Goal: Transaction & Acquisition: Purchase product/service

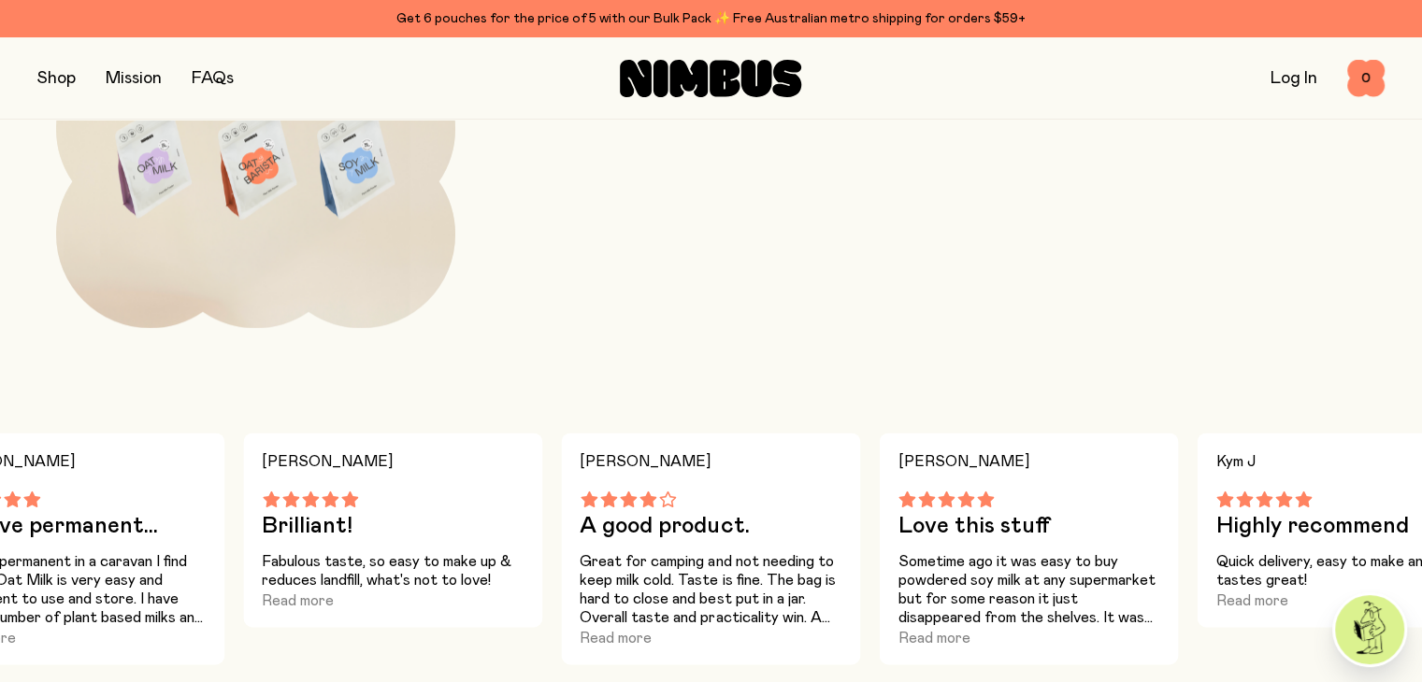
scroll to position [2246, 0]
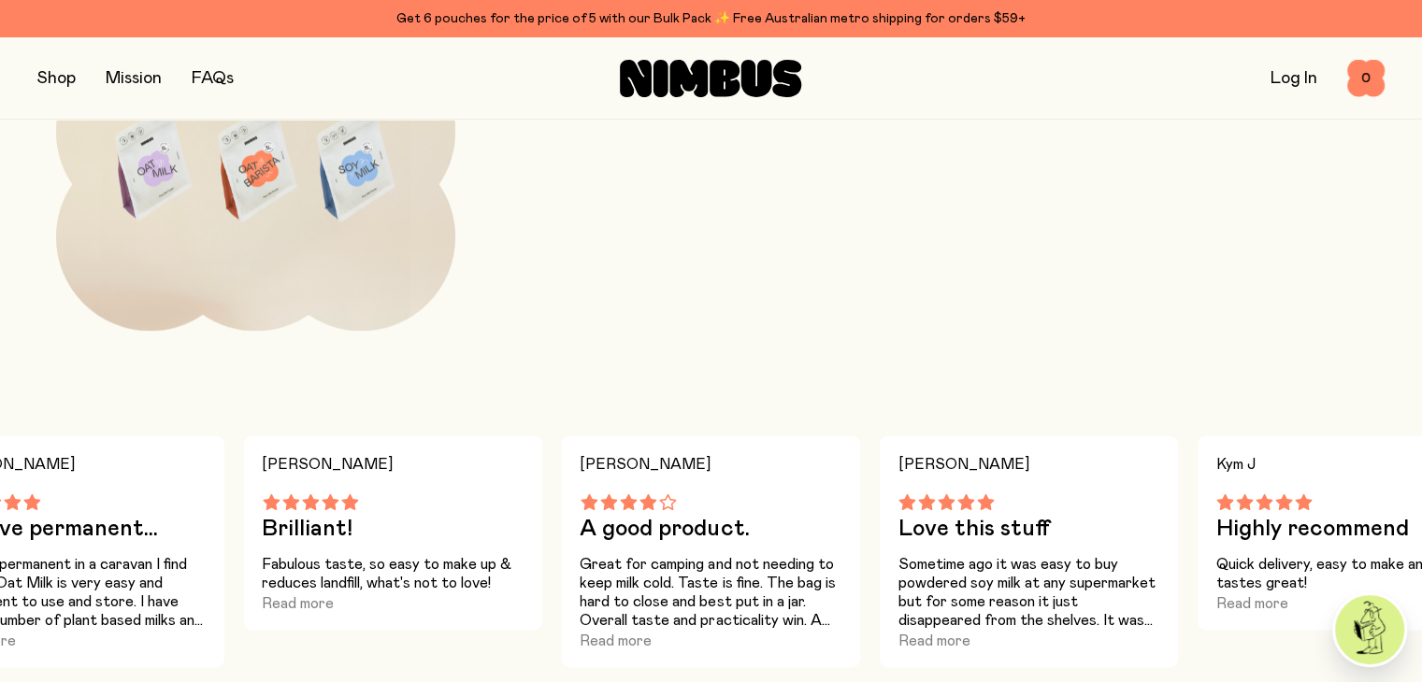
click at [64, 78] on button "button" at bounding box center [56, 78] width 38 height 26
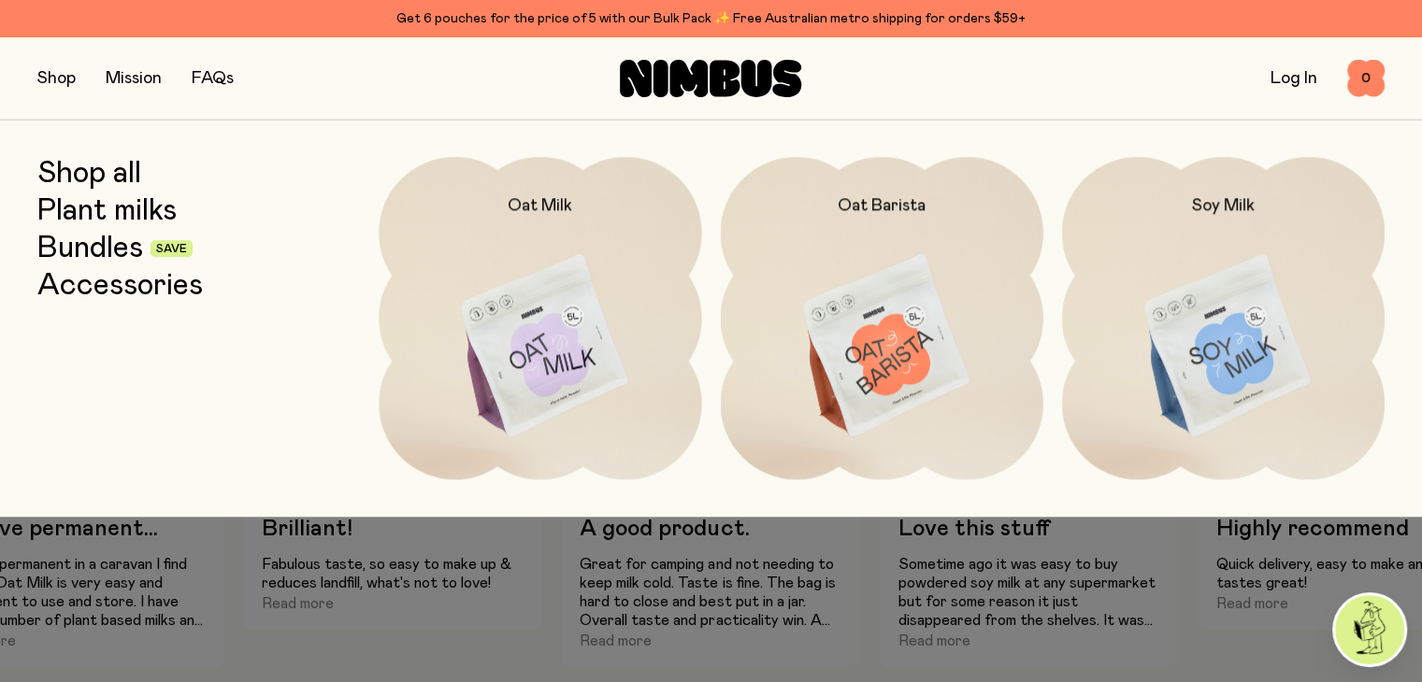
click at [93, 172] on link "Shop all" at bounding box center [89, 174] width 104 height 34
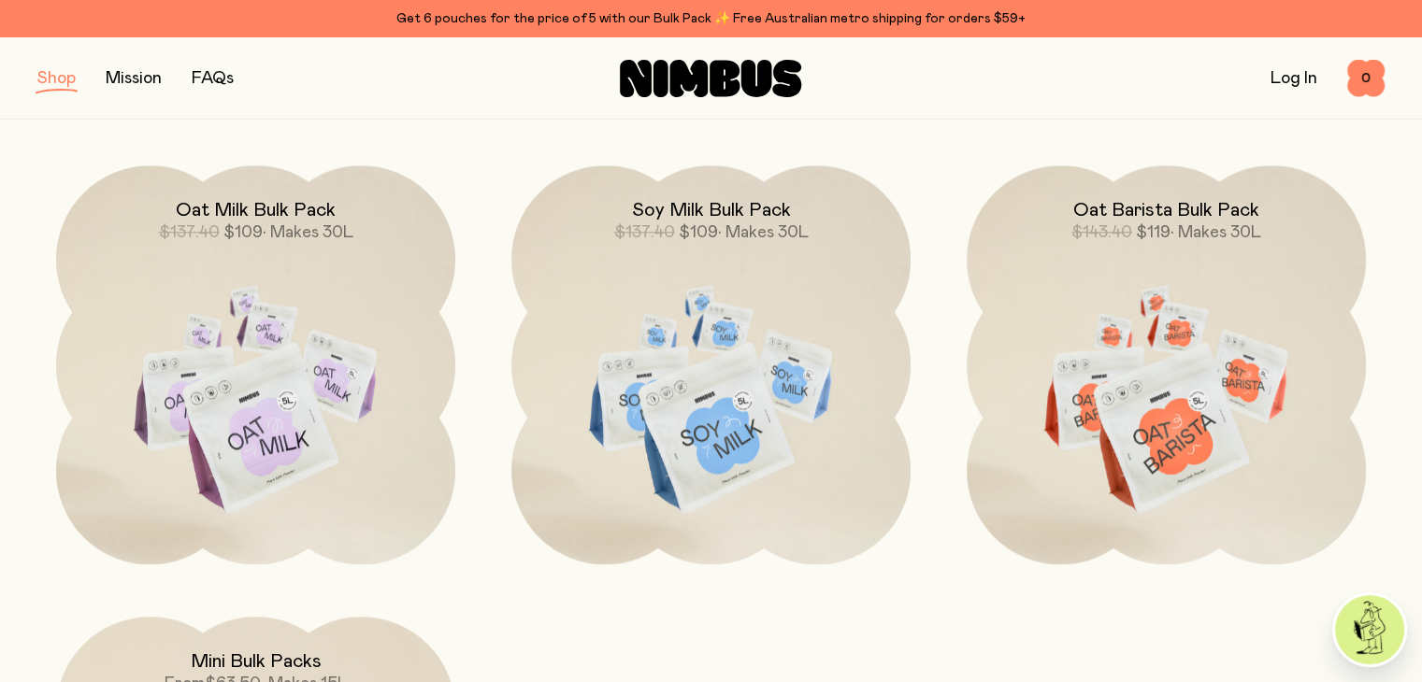
scroll to position [1809, 0]
click at [1118, 365] on img at bounding box center [1165, 399] width 399 height 469
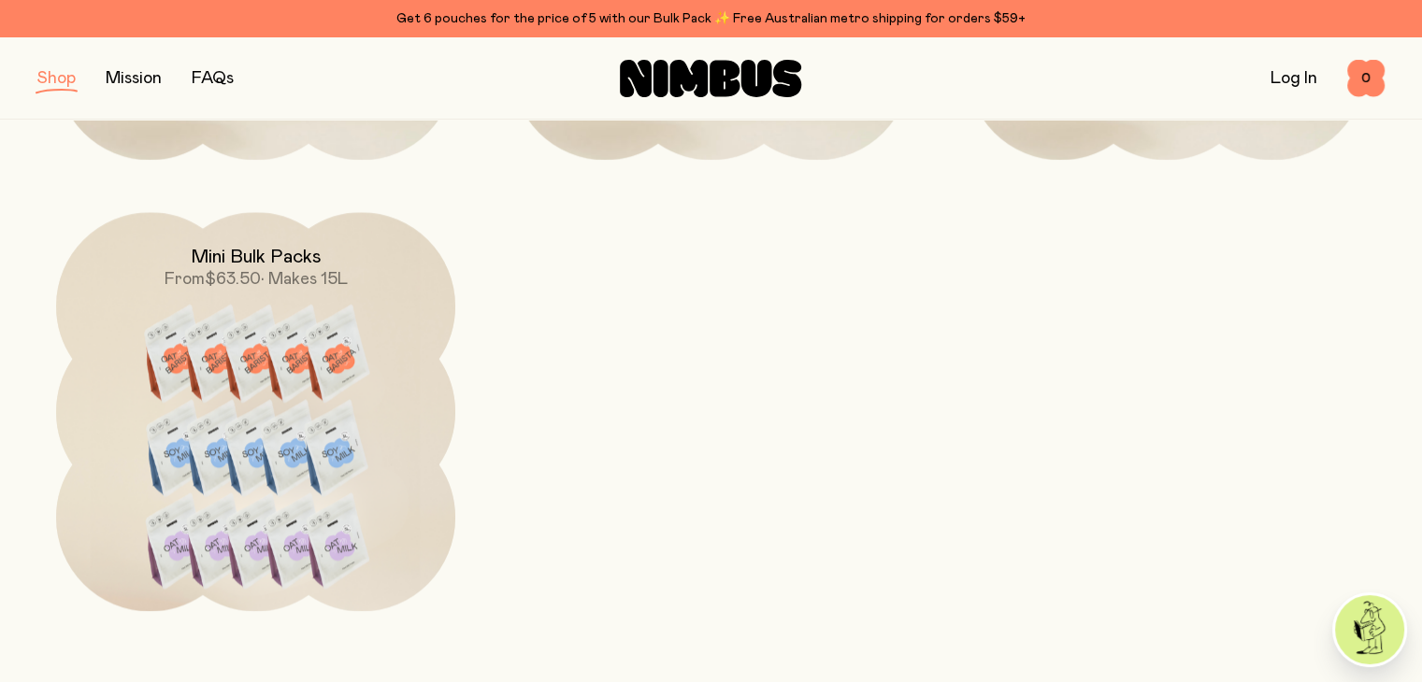
scroll to position [2213, 0]
click at [232, 446] on img at bounding box center [255, 462] width 399 height 499
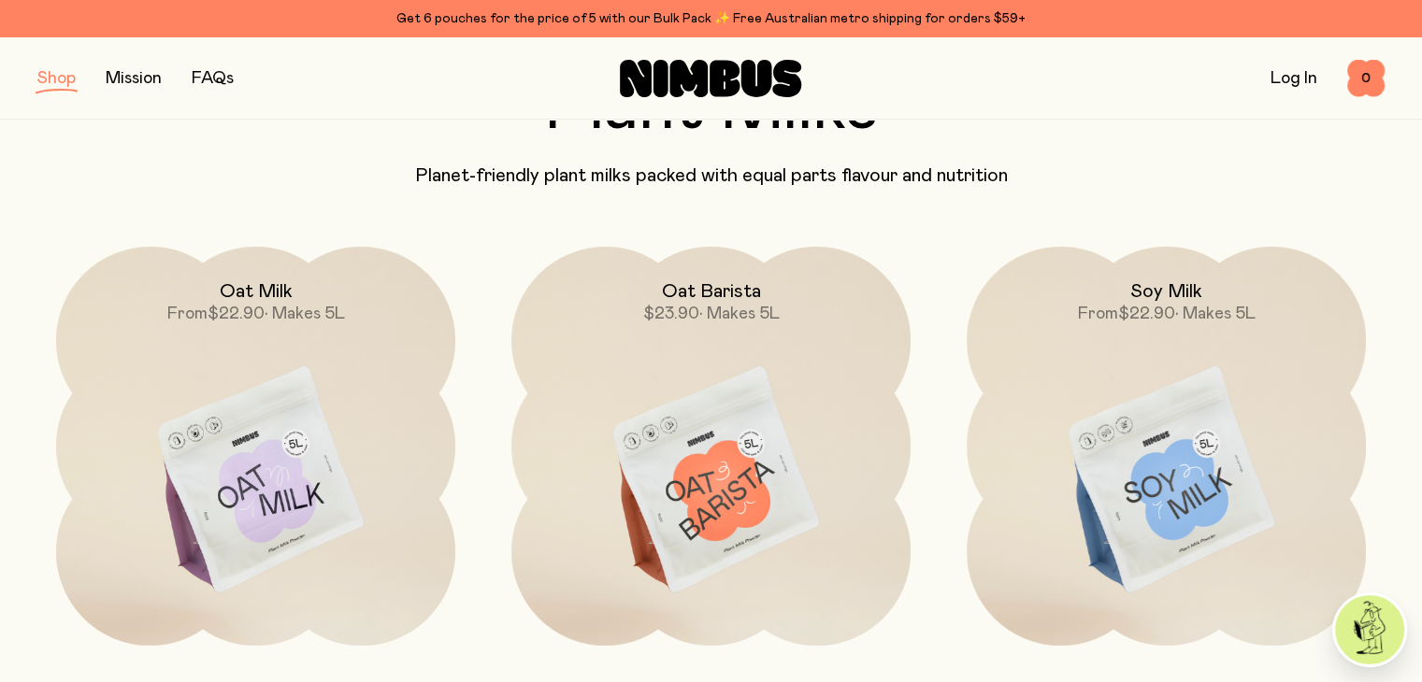
scroll to position [154, 0]
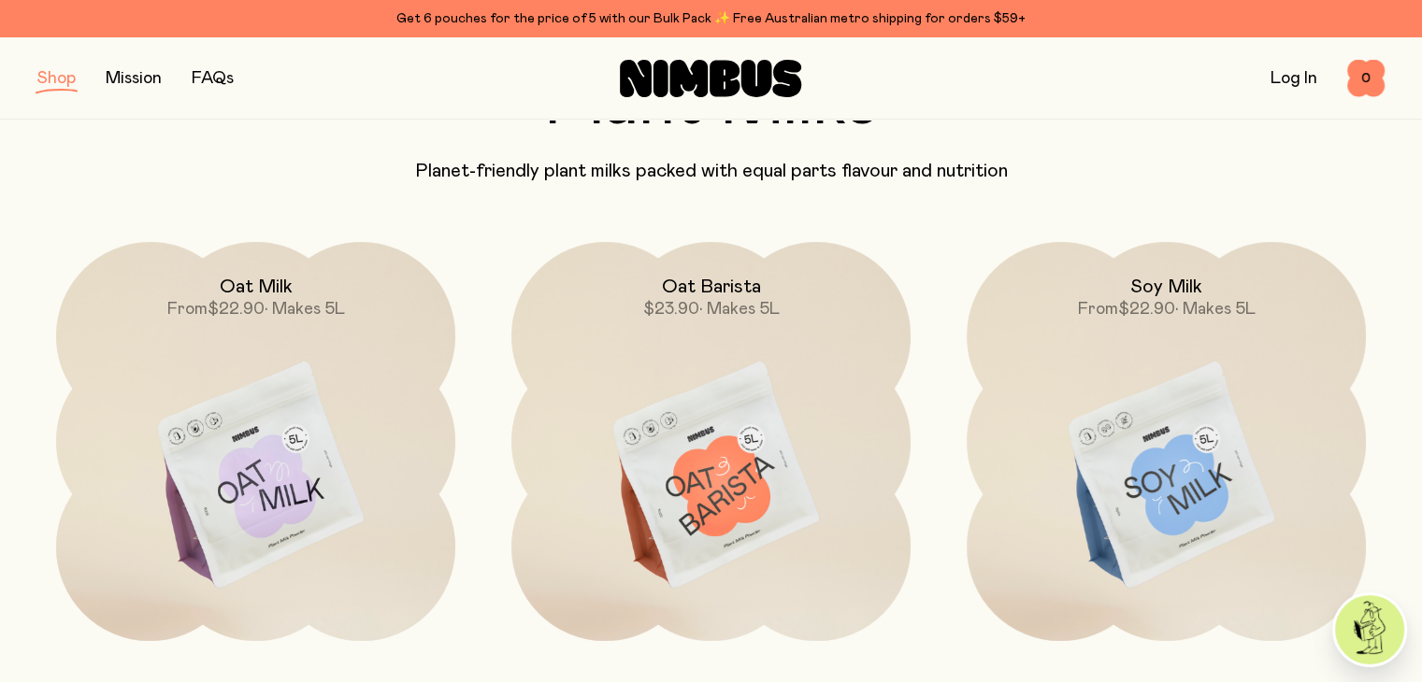
click at [656, 431] on img at bounding box center [710, 476] width 399 height 469
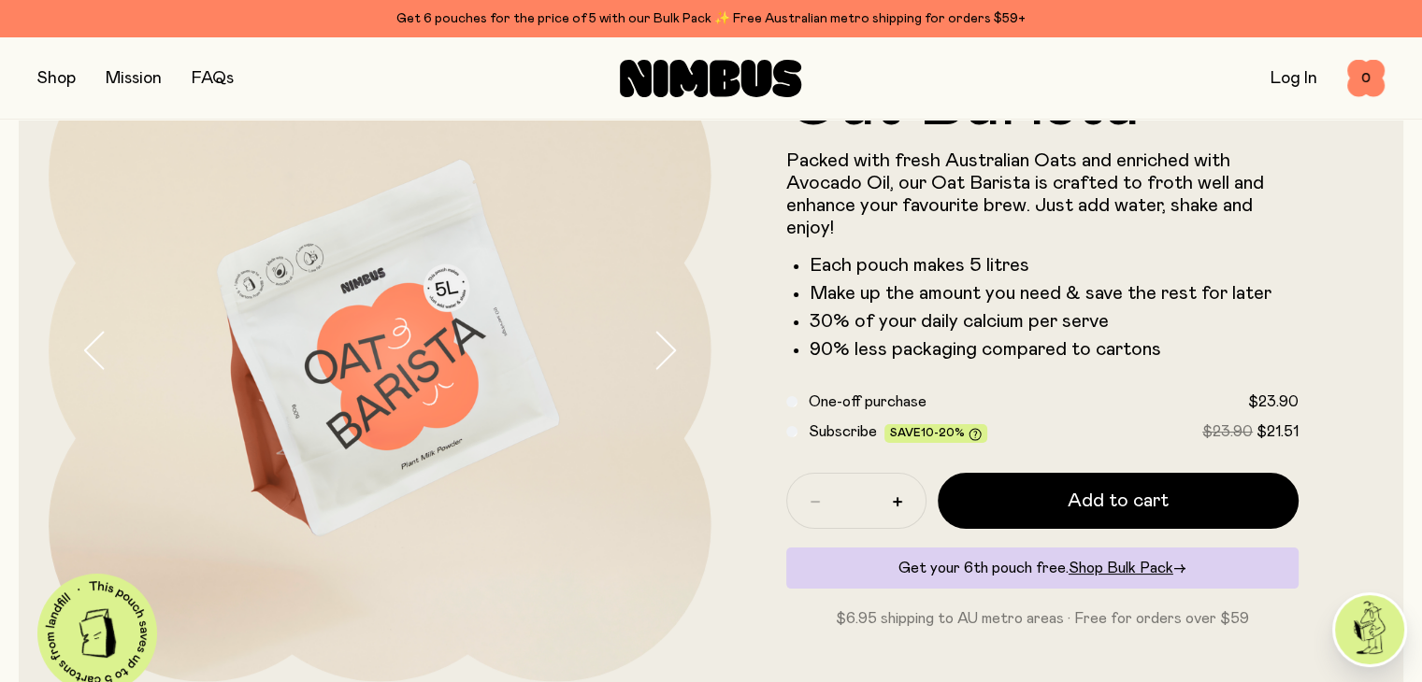
scroll to position [151, 0]
click at [894, 510] on button "button" at bounding box center [897, 503] width 30 height 30
type input "*"
